Goal: Navigation & Orientation: Understand site structure

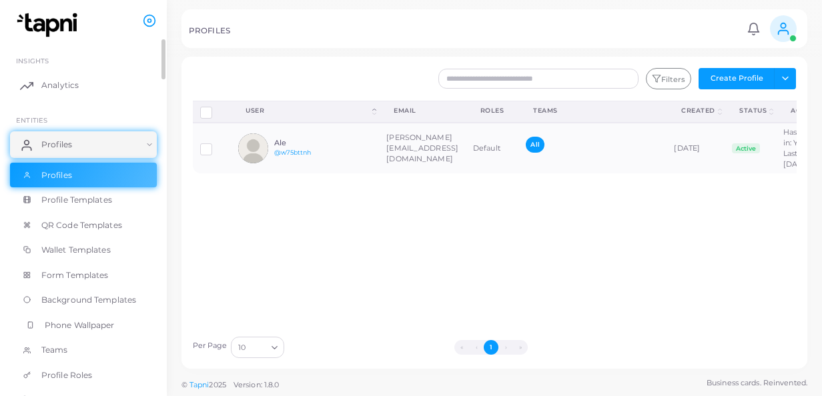
click at [97, 328] on span "Phone Wallpaper" at bounding box center [80, 326] width 70 height 12
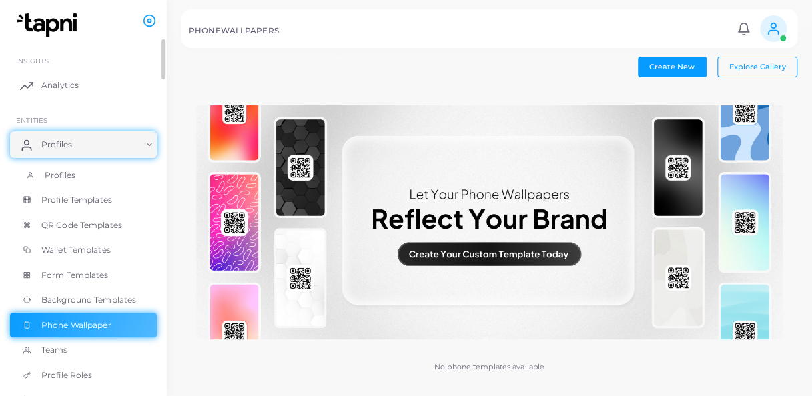
click at [45, 172] on span "Profiles" at bounding box center [60, 175] width 31 height 12
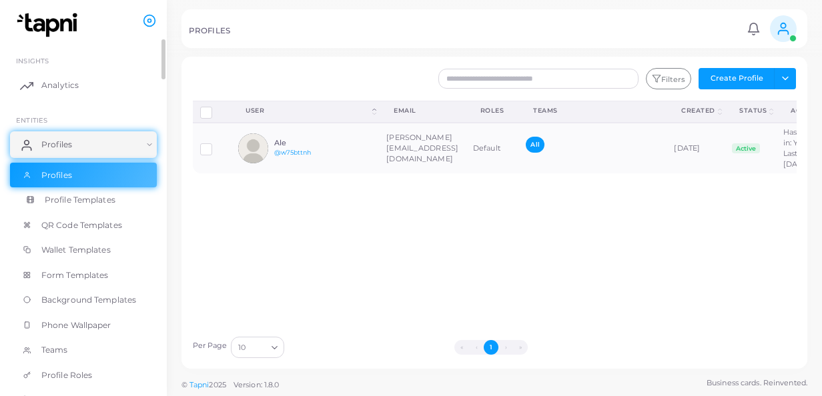
click at [76, 211] on link "Profile Templates" at bounding box center [83, 199] width 147 height 25
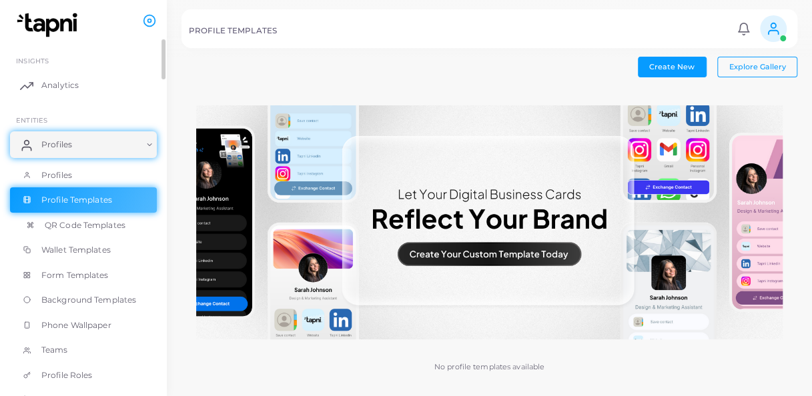
click at [75, 223] on span "QR Code Templates" at bounding box center [85, 226] width 81 height 12
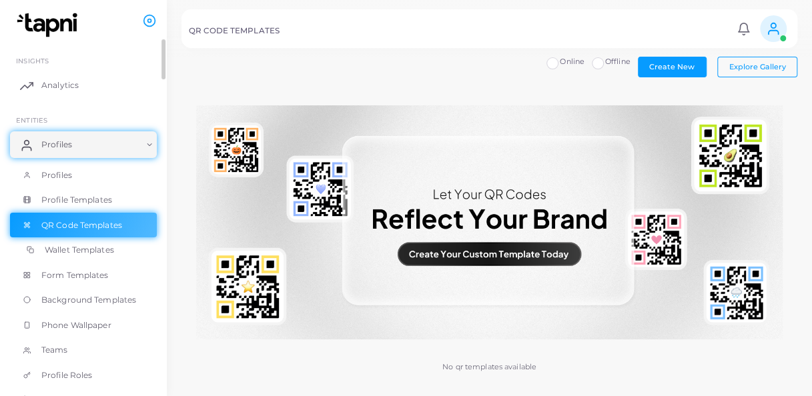
click at [77, 246] on span "Wallet Templates" at bounding box center [79, 250] width 69 height 12
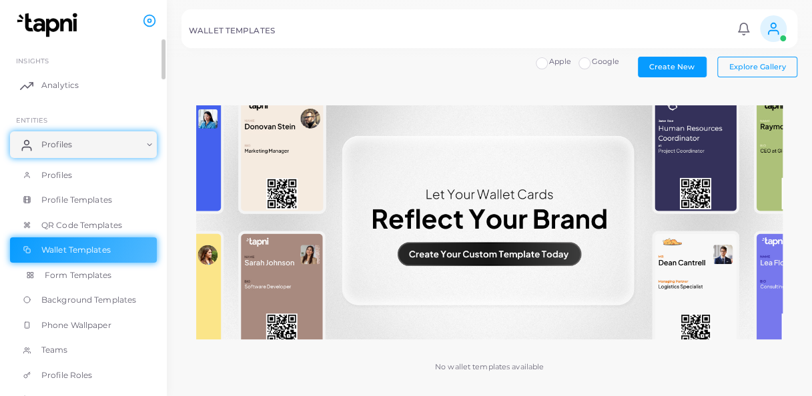
click at [76, 277] on span "Form Templates" at bounding box center [78, 276] width 67 height 12
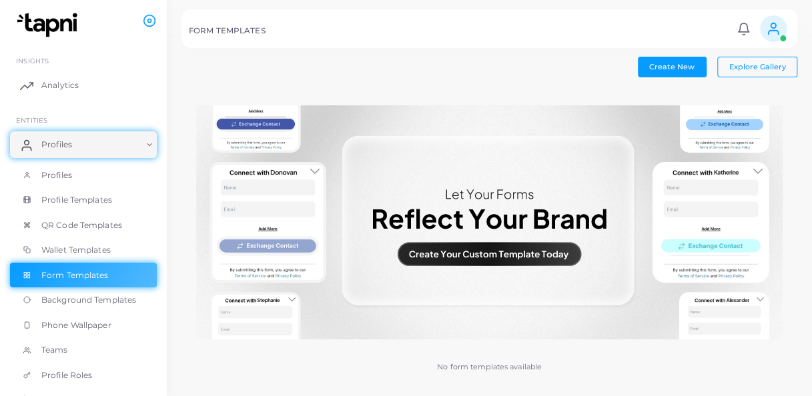
click at [769, 22] on icon at bounding box center [773, 28] width 15 height 15
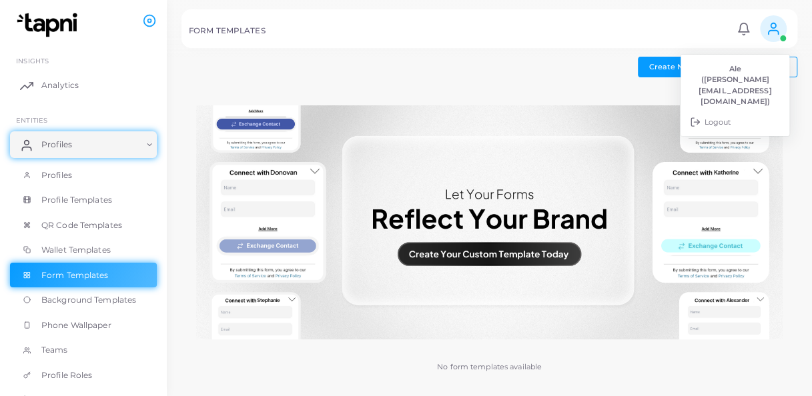
click at [570, 77] on div "Create New Explore Gallery No form templates available" at bounding box center [489, 226] width 616 height 338
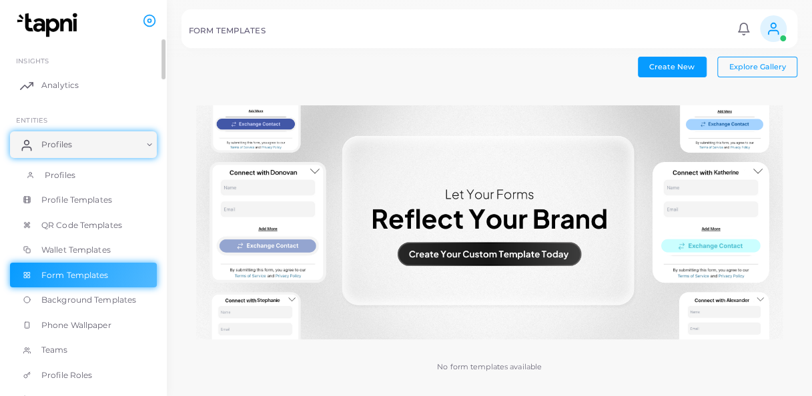
click at [70, 182] on link "Profiles" at bounding box center [83, 175] width 147 height 25
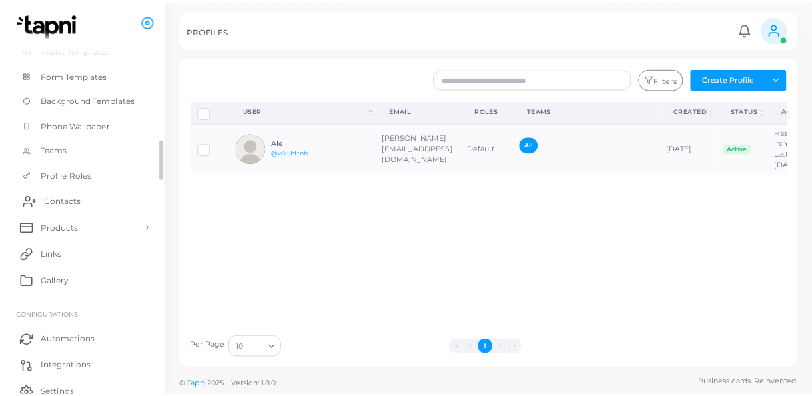
scroll to position [67, 0]
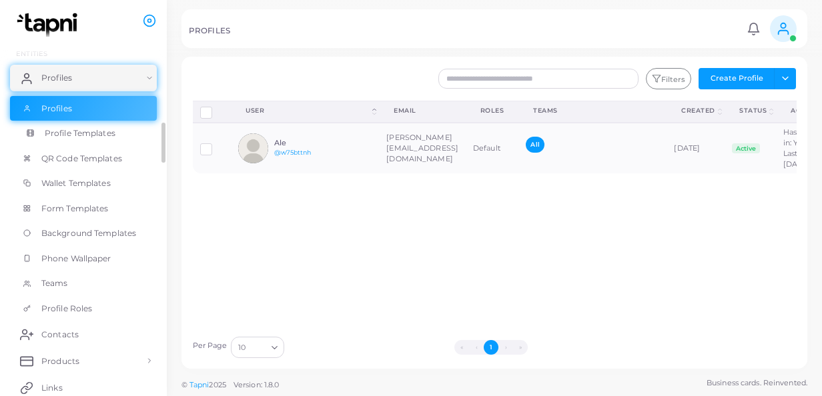
click at [91, 129] on span "Profile Templates" at bounding box center [80, 133] width 71 height 12
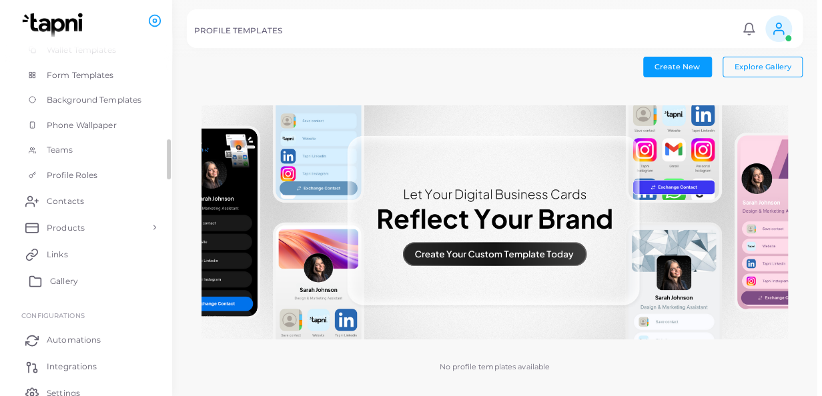
scroll to position [259, 0]
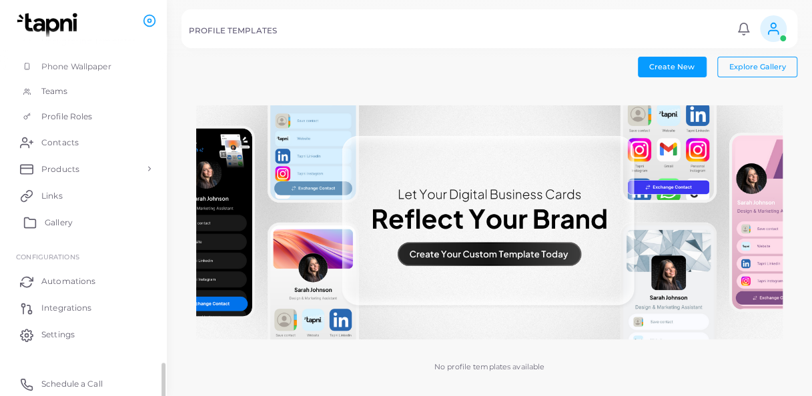
click at [65, 230] on link "Gallery" at bounding box center [83, 222] width 147 height 27
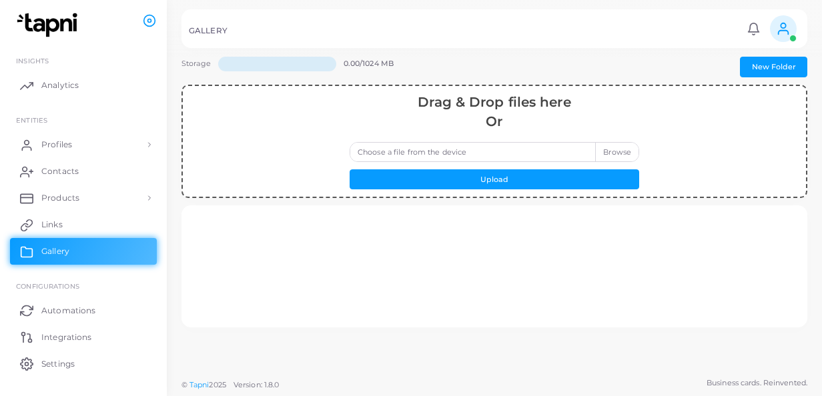
click at [54, 15] on img at bounding box center [49, 25] width 74 height 25
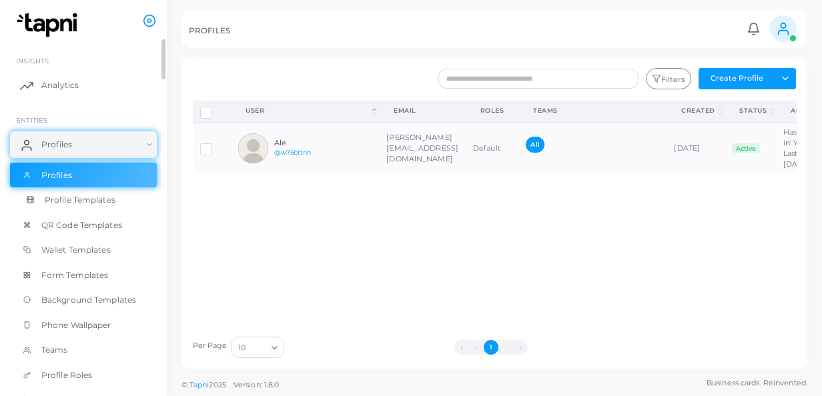
click at [66, 201] on span "Profile Templates" at bounding box center [80, 200] width 71 height 12
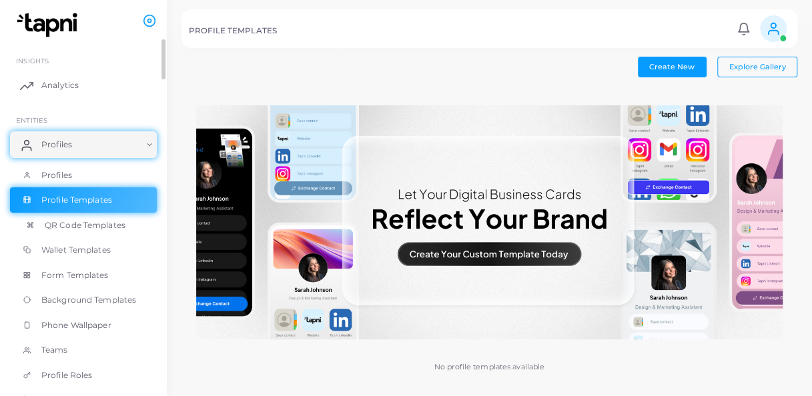
click at [77, 226] on span "QR Code Templates" at bounding box center [85, 226] width 81 height 12
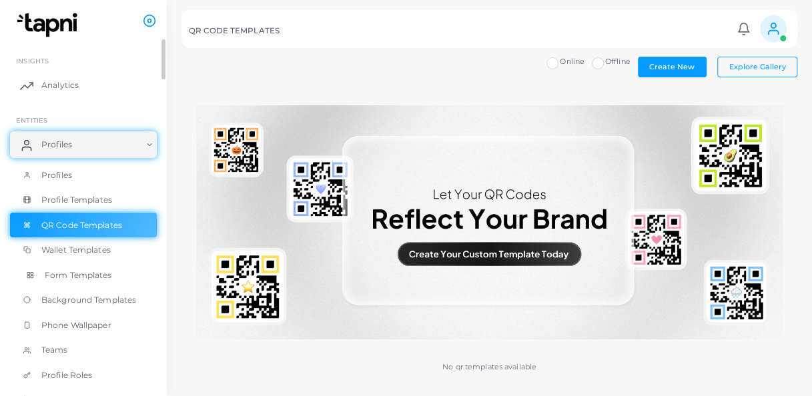
click at [115, 265] on link "Form Templates" at bounding box center [83, 275] width 147 height 25
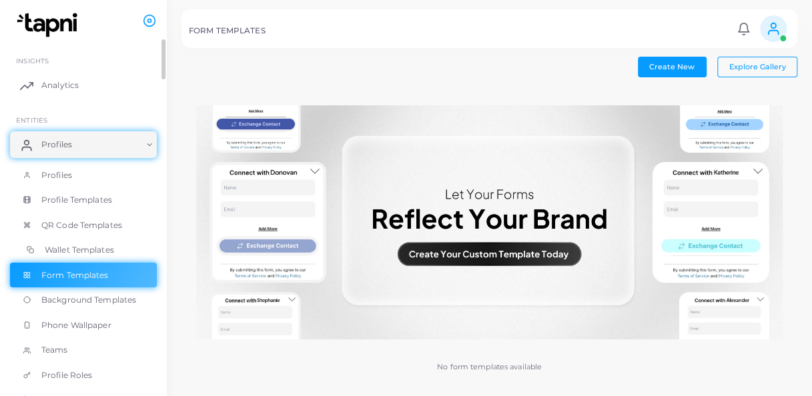
click at [64, 256] on link "Wallet Templates" at bounding box center [83, 250] width 147 height 25
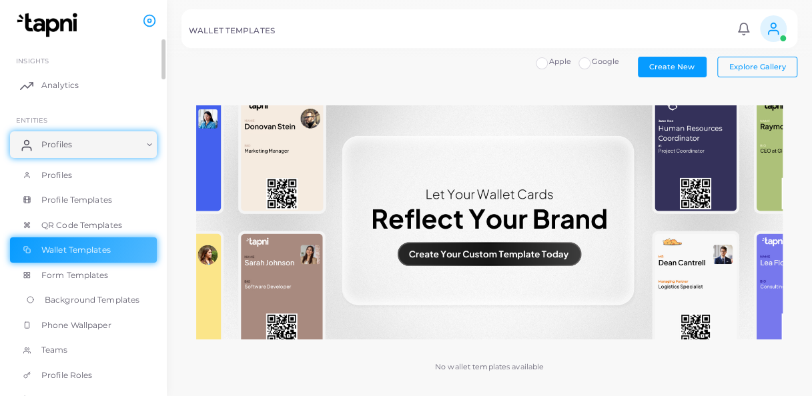
click at [97, 311] on link "Background Templates" at bounding box center [83, 300] width 147 height 25
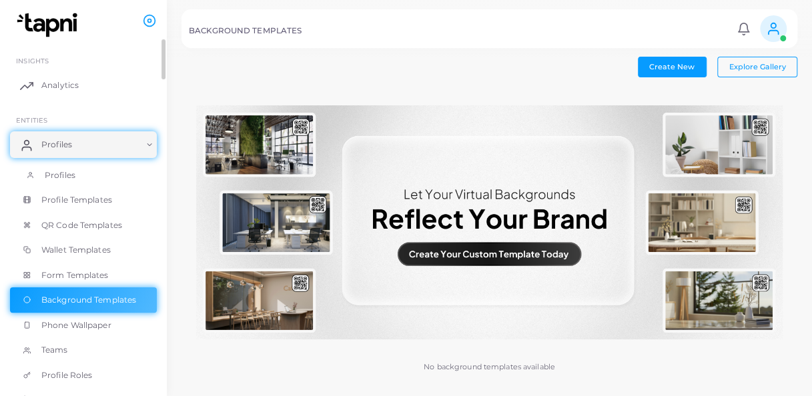
click at [80, 171] on link "Profiles" at bounding box center [83, 175] width 147 height 25
